Goal: Transaction & Acquisition: Purchase product/service

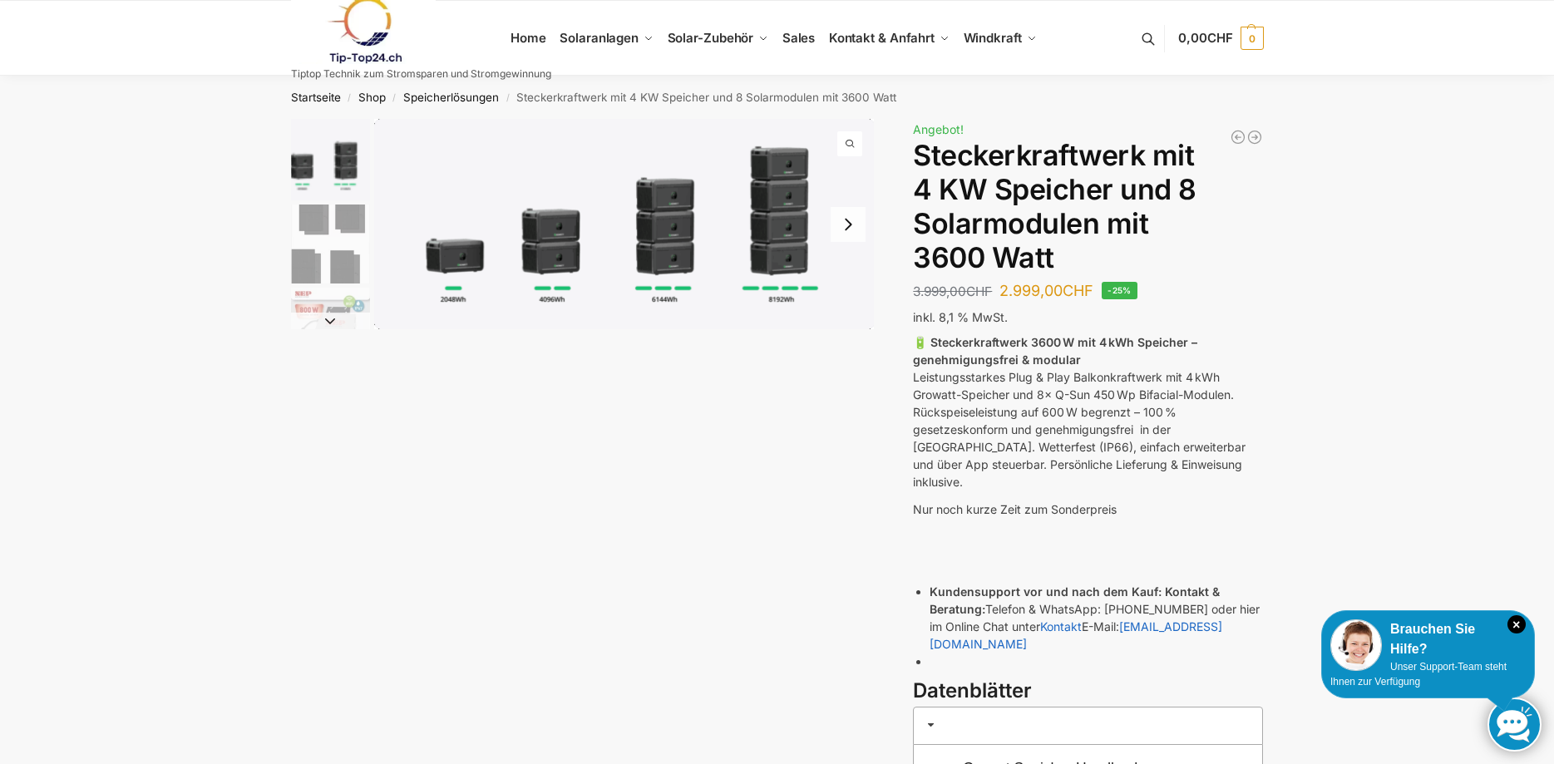
click at [782, 251] on img "1 / 9" at bounding box center [624, 224] width 501 height 210
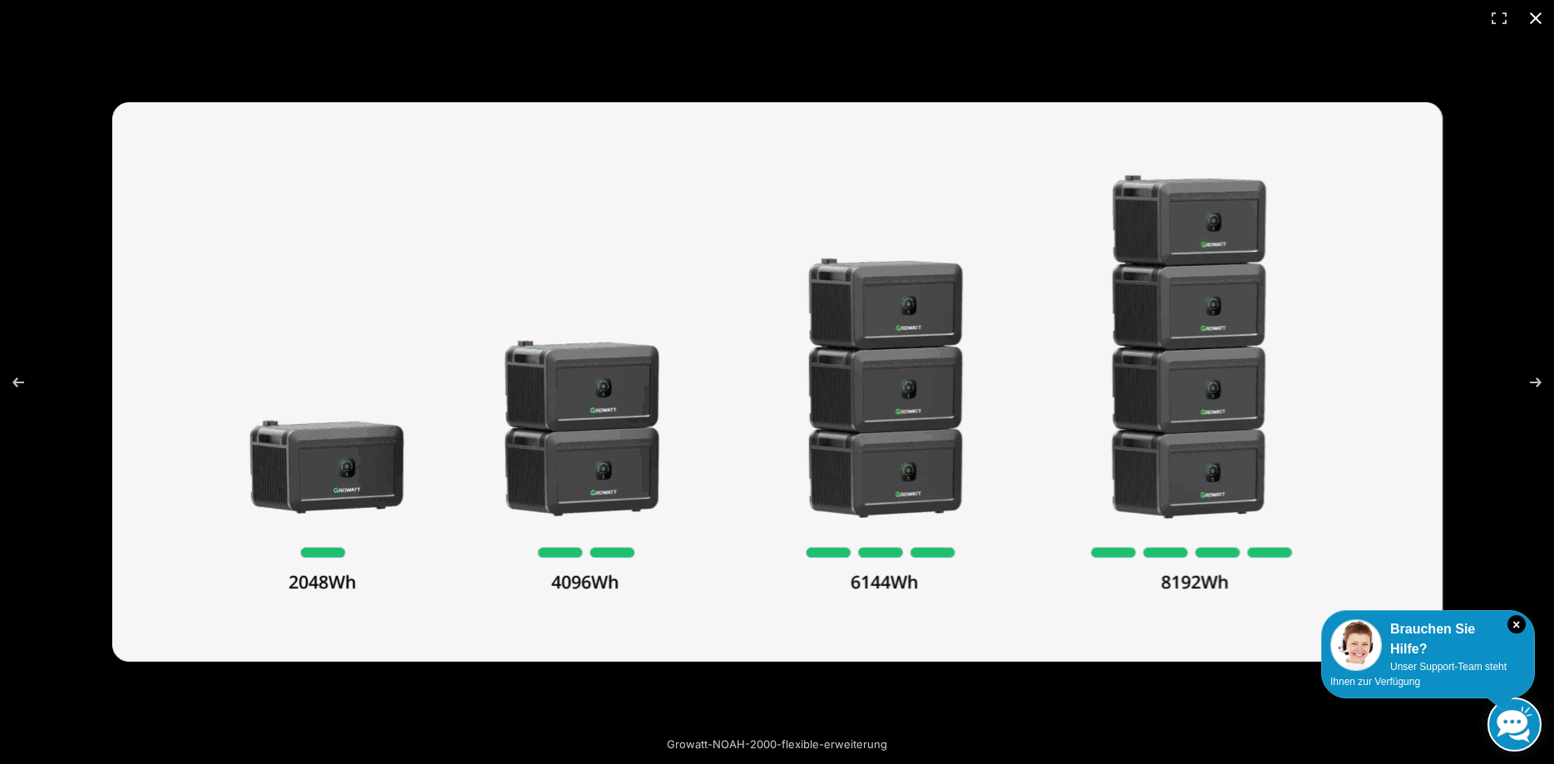
click at [1542, 10] on button "Close (Esc)" at bounding box center [1535, 18] width 37 height 37
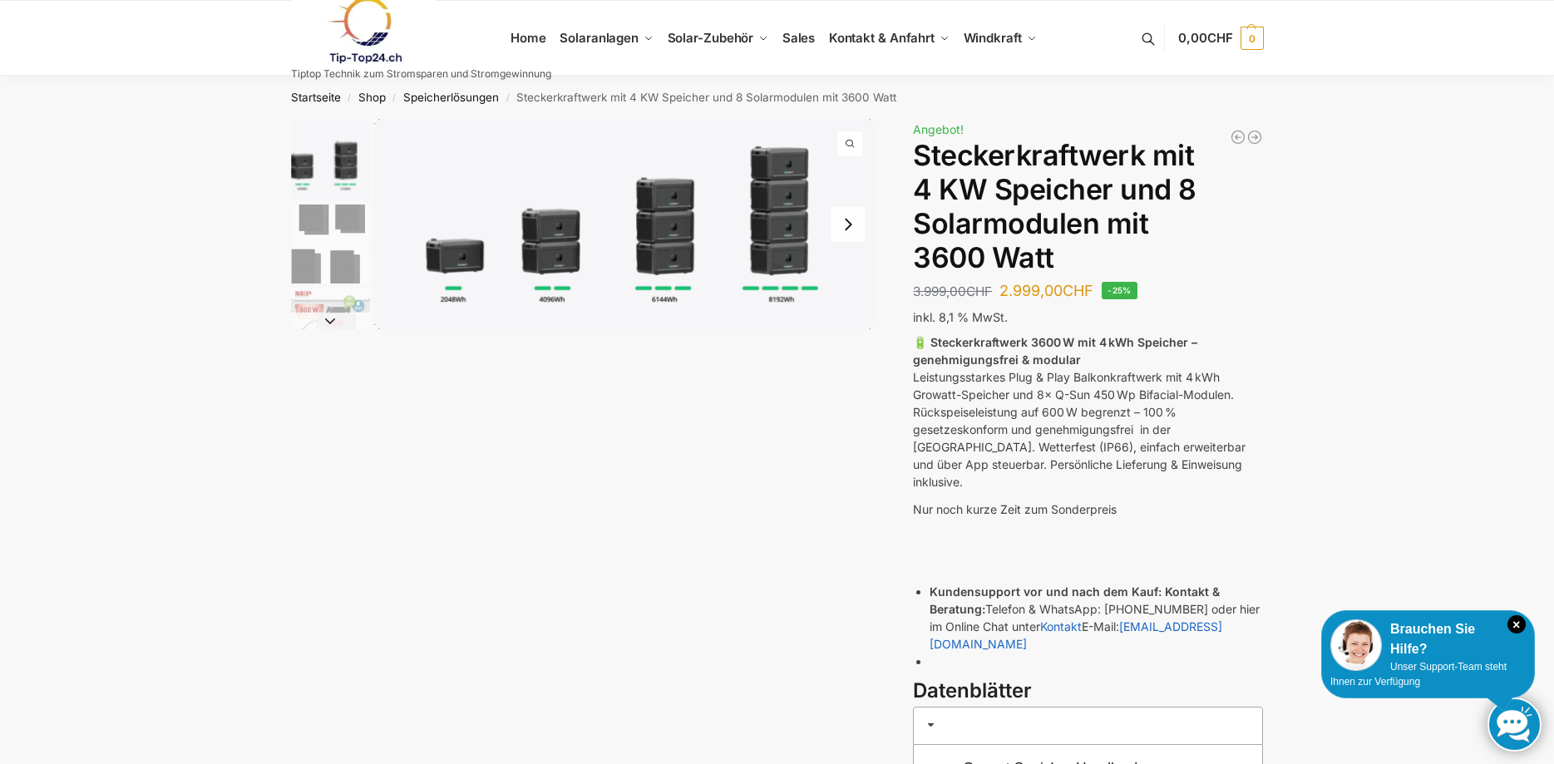
click at [328, 317] on button "Next slide" at bounding box center [330, 321] width 79 height 17
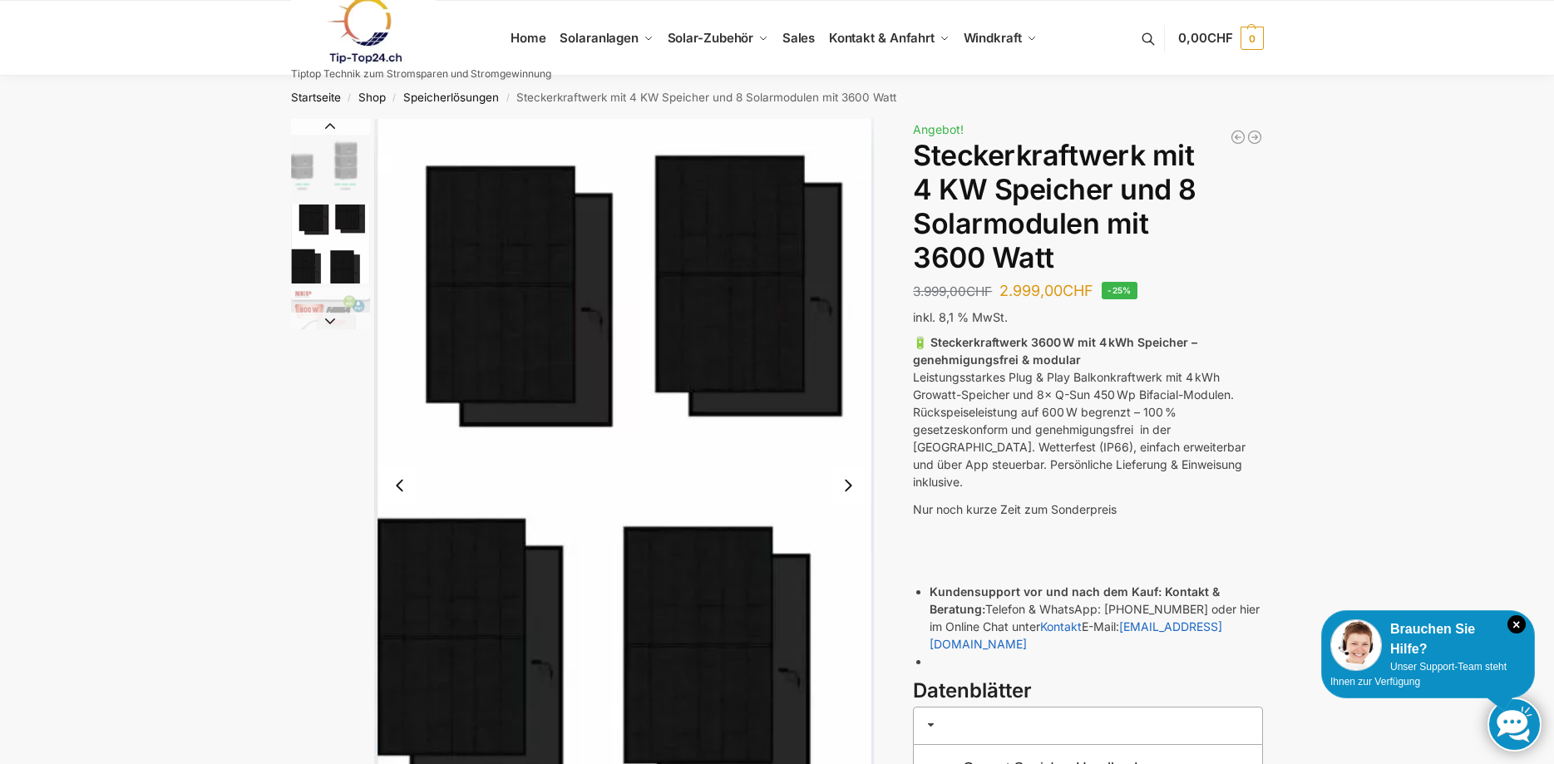
click at [328, 317] on button "Next slide" at bounding box center [330, 321] width 79 height 17
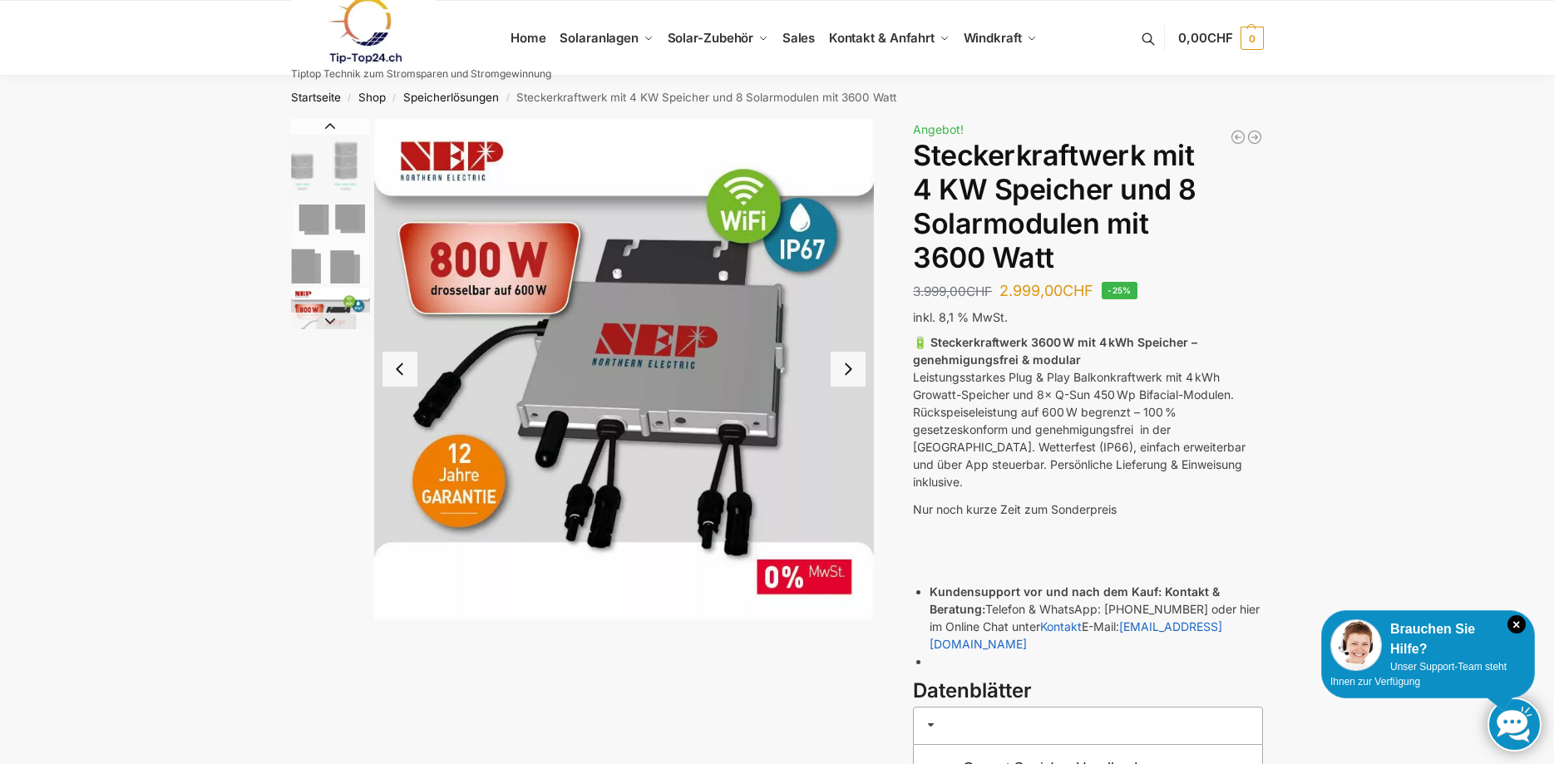
click at [328, 317] on button "Next slide" at bounding box center [330, 321] width 79 height 17
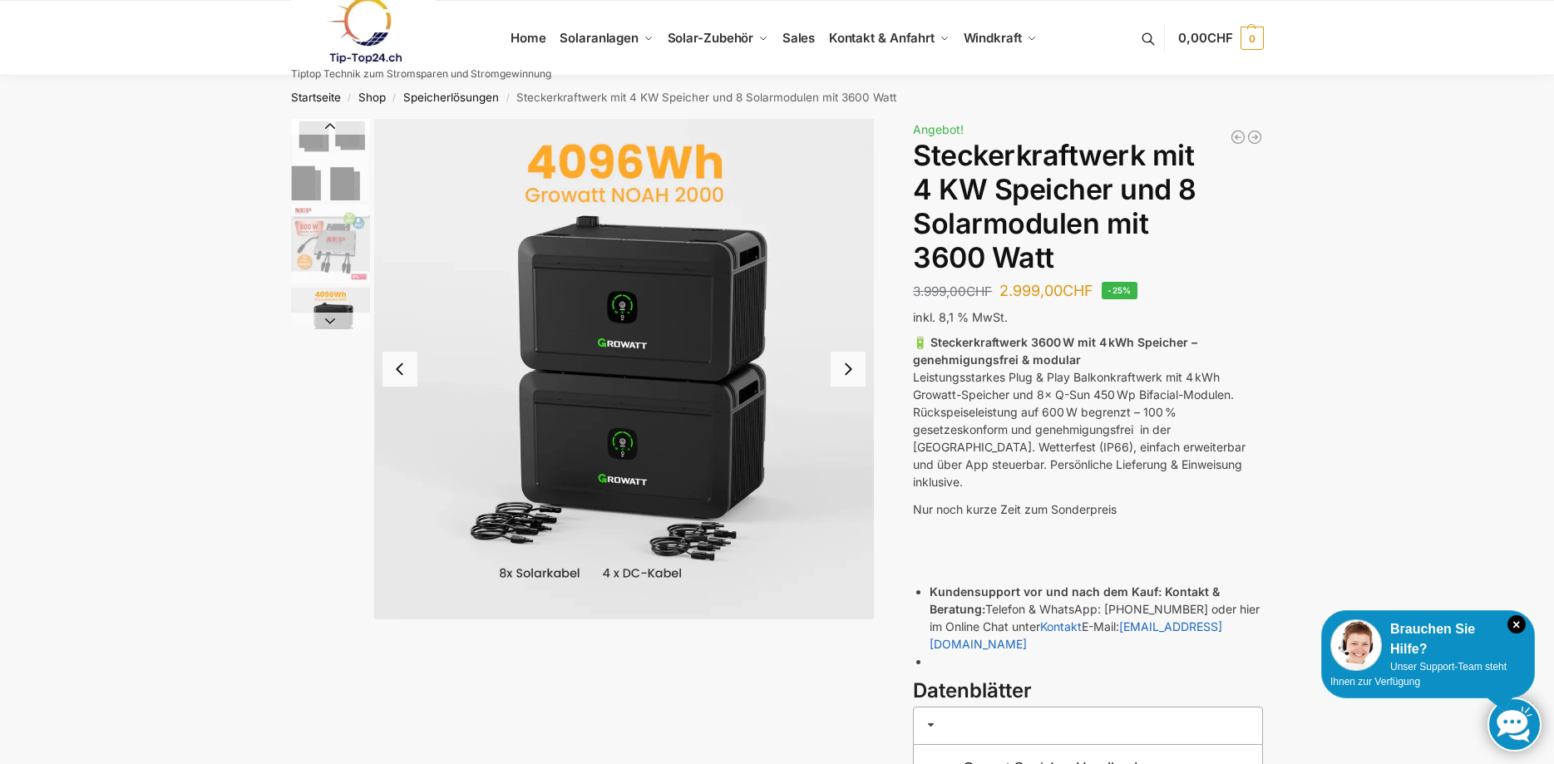
click at [328, 317] on button "Next slide" at bounding box center [330, 321] width 79 height 17
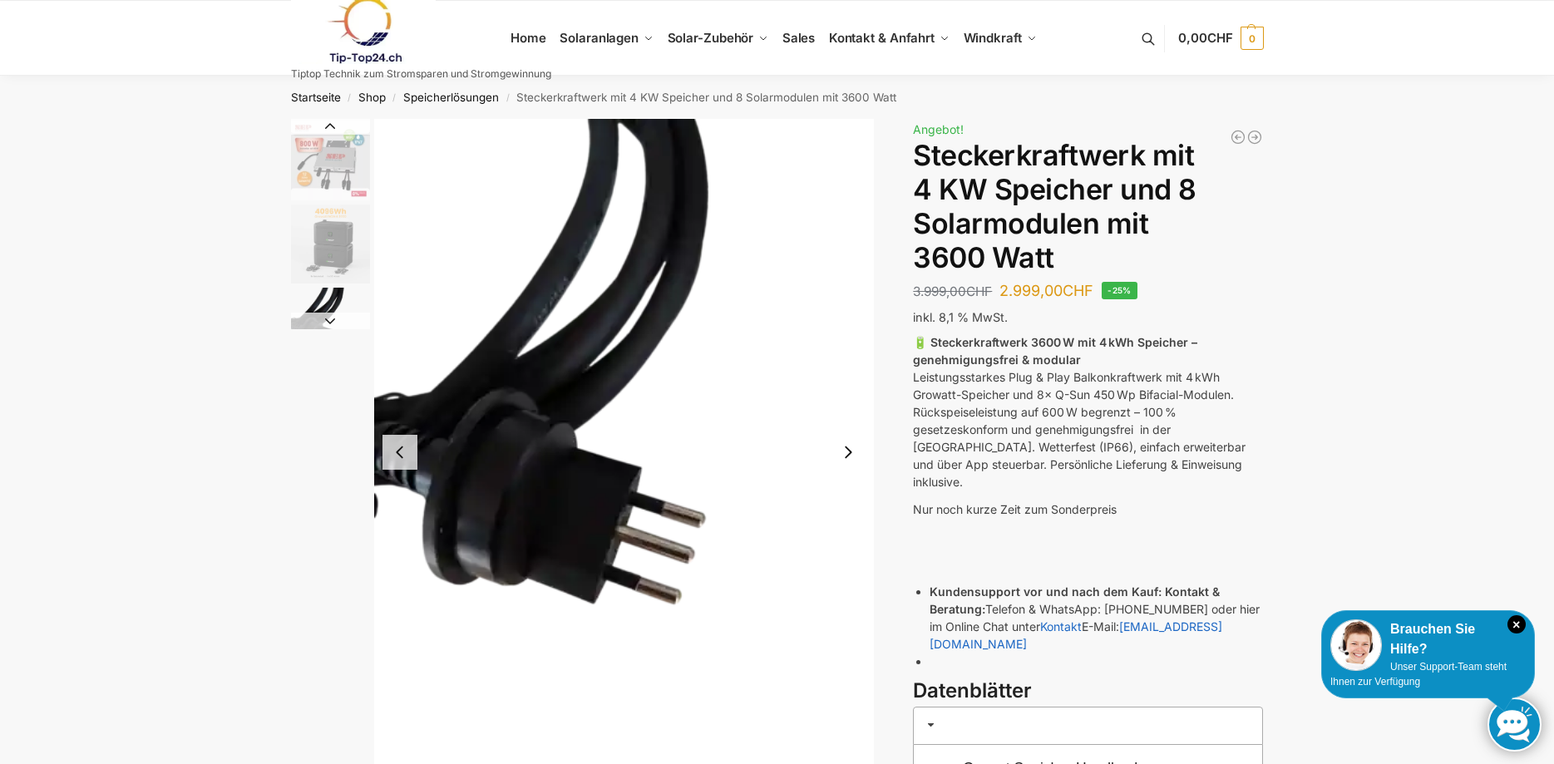
click at [328, 317] on button "Next slide" at bounding box center [330, 321] width 79 height 17
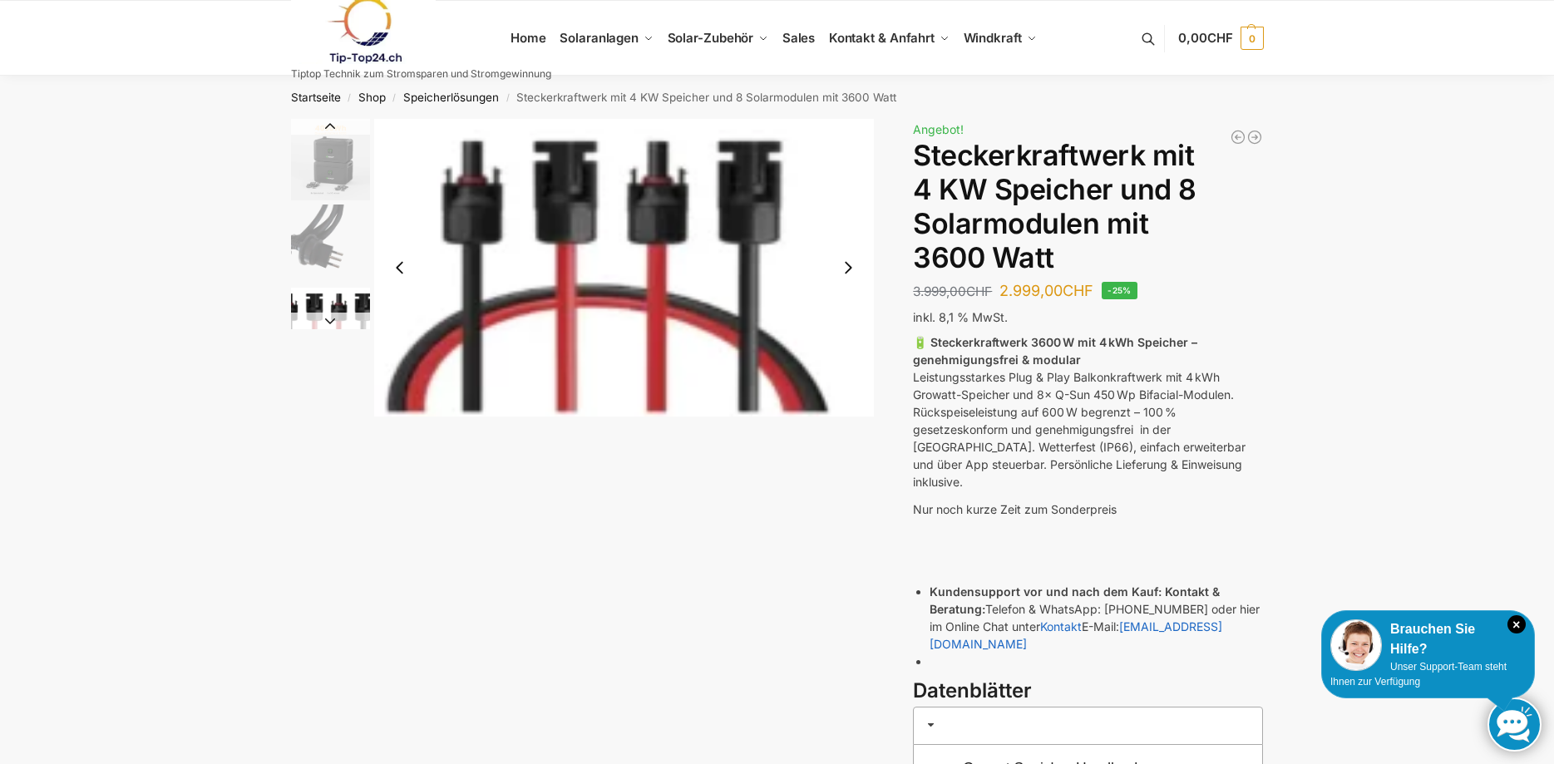
click at [328, 317] on button "Next slide" at bounding box center [330, 321] width 79 height 17
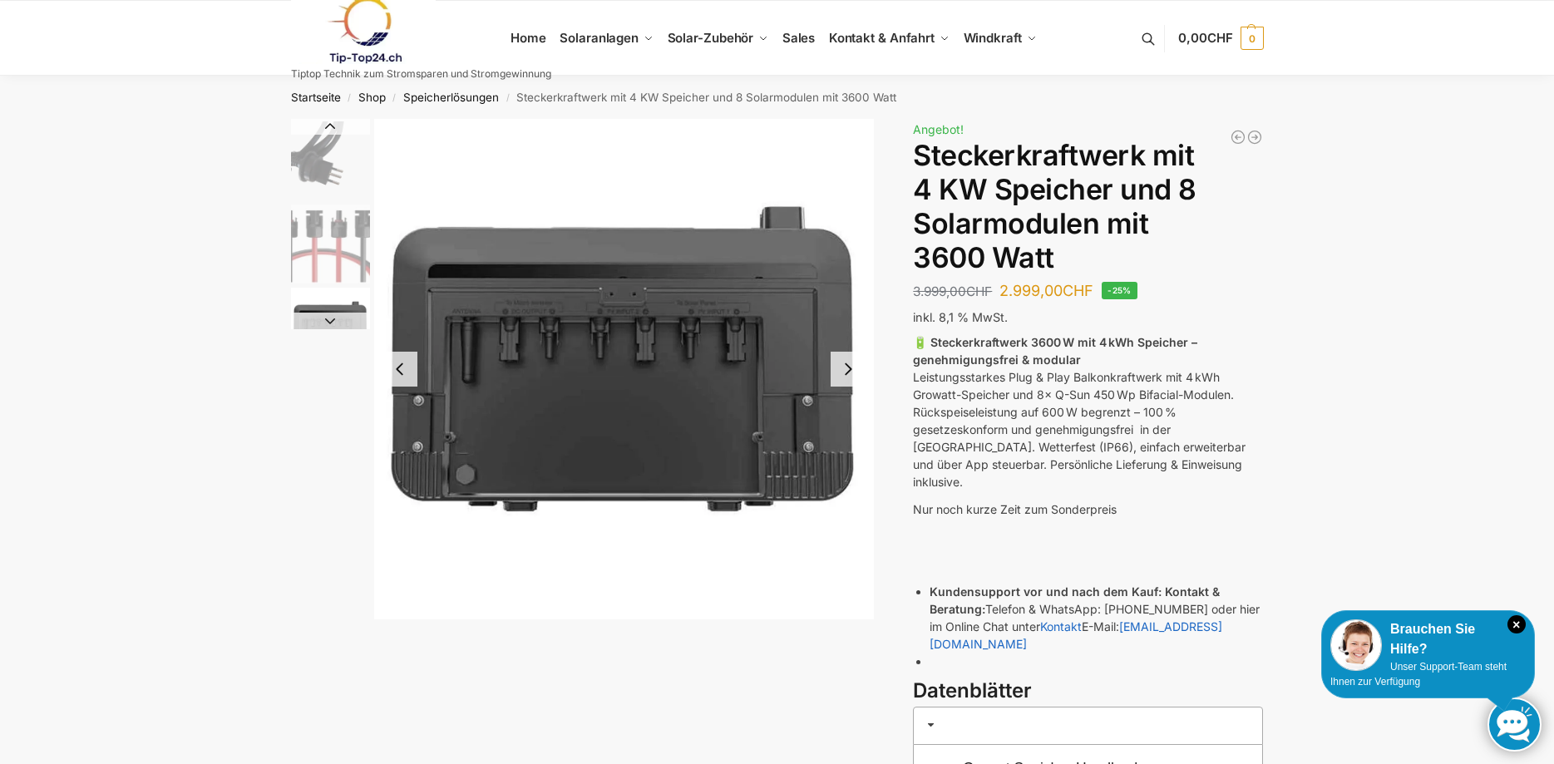
click at [328, 317] on button "Next slide" at bounding box center [330, 321] width 79 height 17
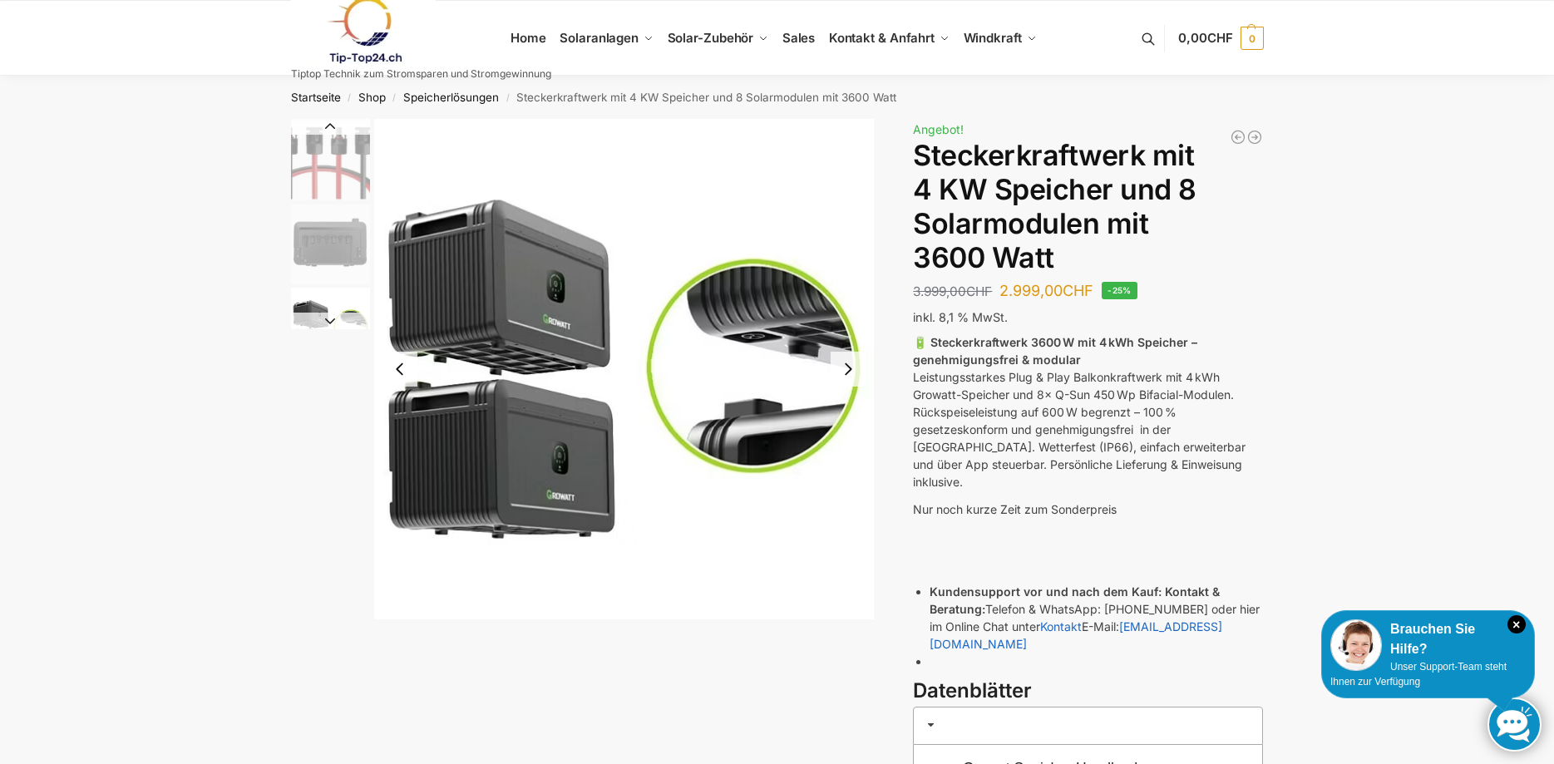
click at [328, 317] on button "Next slide" at bounding box center [330, 321] width 79 height 17
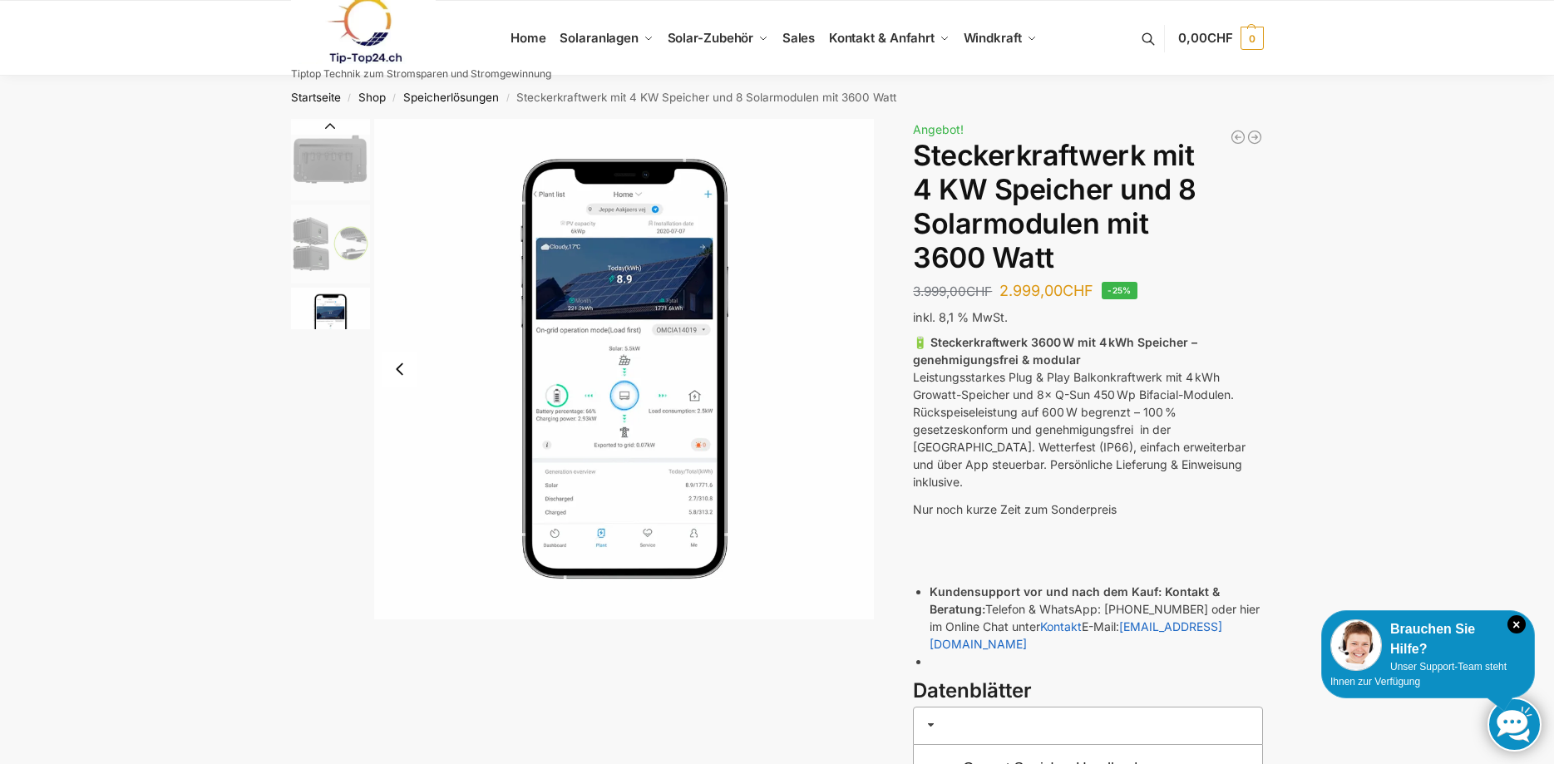
click at [328, 317] on img "9 / 9" at bounding box center [330, 327] width 79 height 79
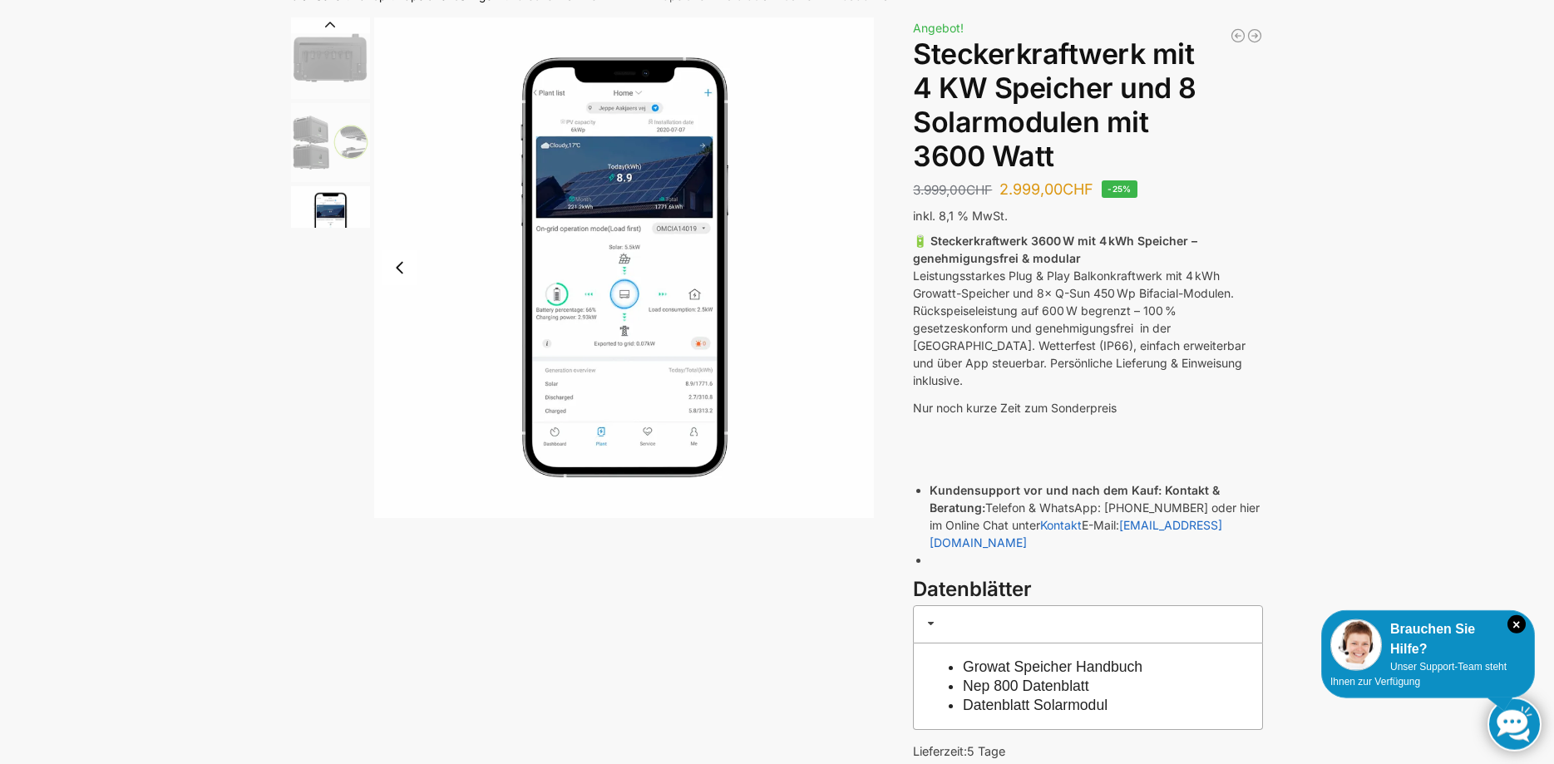
scroll to position [85, 0]
